Goal: Task Accomplishment & Management: Use online tool/utility

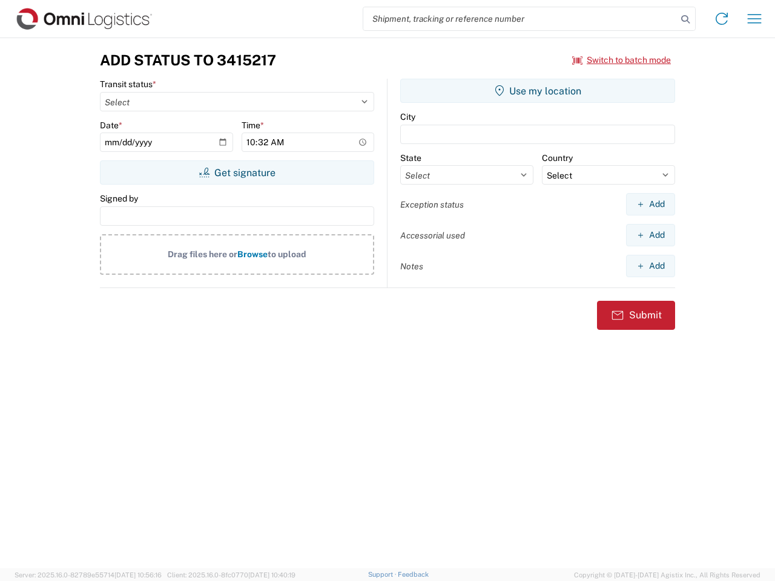
click at [520, 19] on input "search" at bounding box center [520, 18] width 314 height 23
click at [685, 19] on icon at bounding box center [685, 19] width 17 height 17
click at [722, 19] on icon at bounding box center [721, 18] width 19 height 19
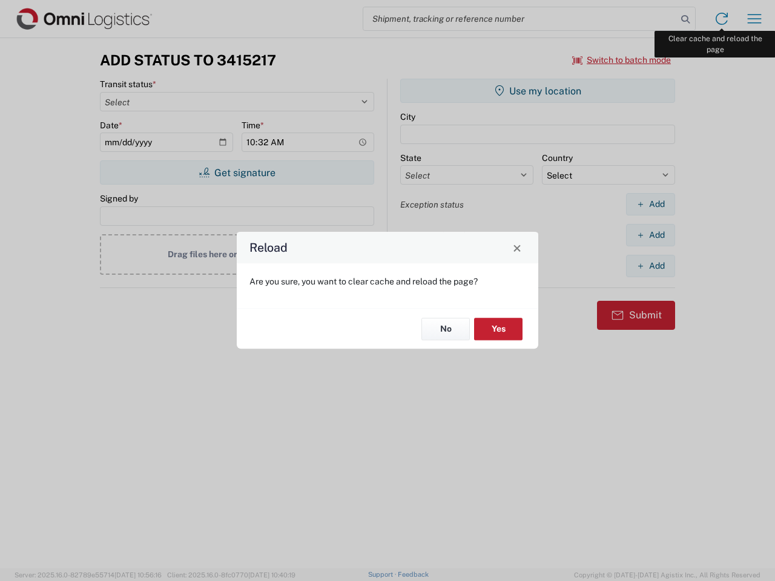
click at [754, 19] on div "Reload Are you sure, you want to clear cache and reload the page? No Yes" at bounding box center [387, 290] width 775 height 581
click at [622, 60] on div "Reload Are you sure, you want to clear cache and reload the page? No Yes" at bounding box center [387, 290] width 775 height 581
click at [237, 173] on div "Reload Are you sure, you want to clear cache and reload the page? No Yes" at bounding box center [387, 290] width 775 height 581
click at [538, 91] on div "Reload Are you sure, you want to clear cache and reload the page? No Yes" at bounding box center [387, 290] width 775 height 581
click at [650, 204] on div "Reload Are you sure, you want to clear cache and reload the page? No Yes" at bounding box center [387, 290] width 775 height 581
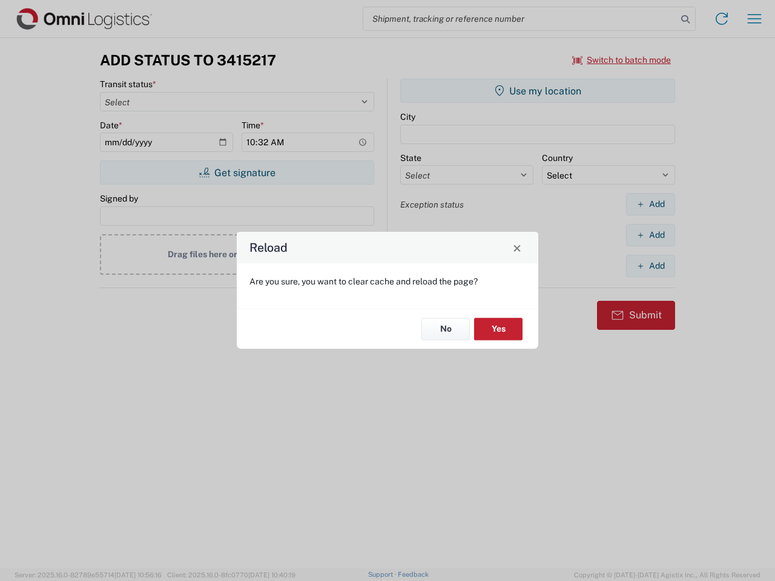
click at [650, 235] on div "Reload Are you sure, you want to clear cache and reload the page? No Yes" at bounding box center [387, 290] width 775 height 581
click at [650, 266] on div "Reload Are you sure, you want to clear cache and reload the page? No Yes" at bounding box center [387, 290] width 775 height 581
